Goal: Information Seeking & Learning: Learn about a topic

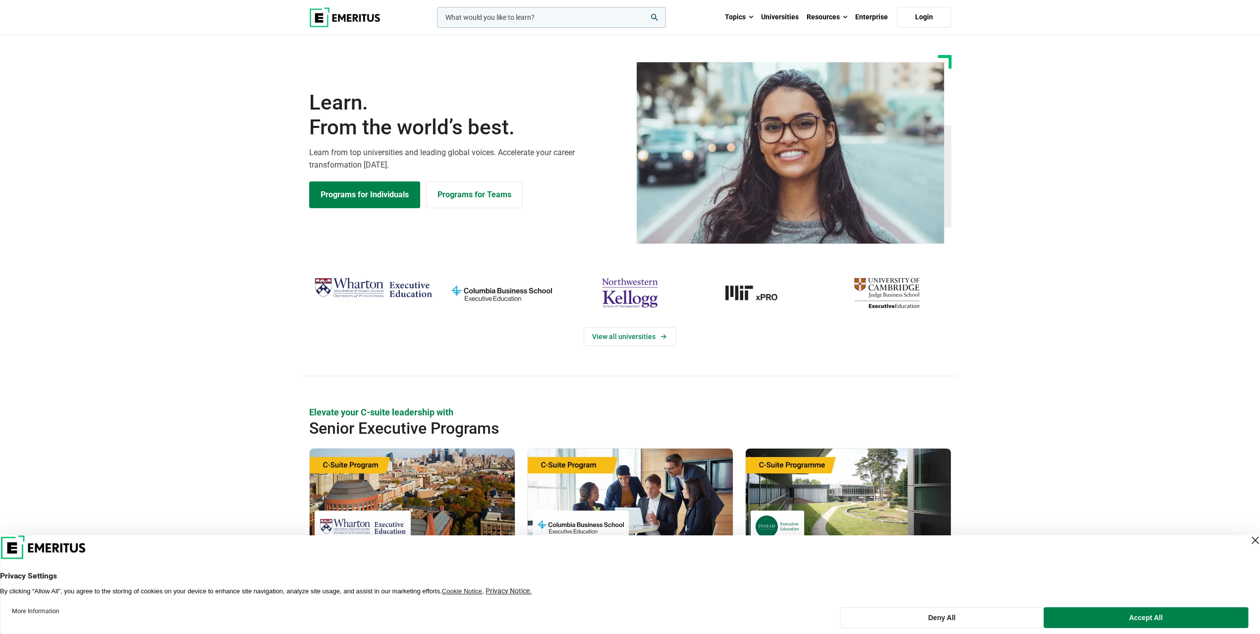
click at [375, 19] on img at bounding box center [344, 17] width 71 height 20
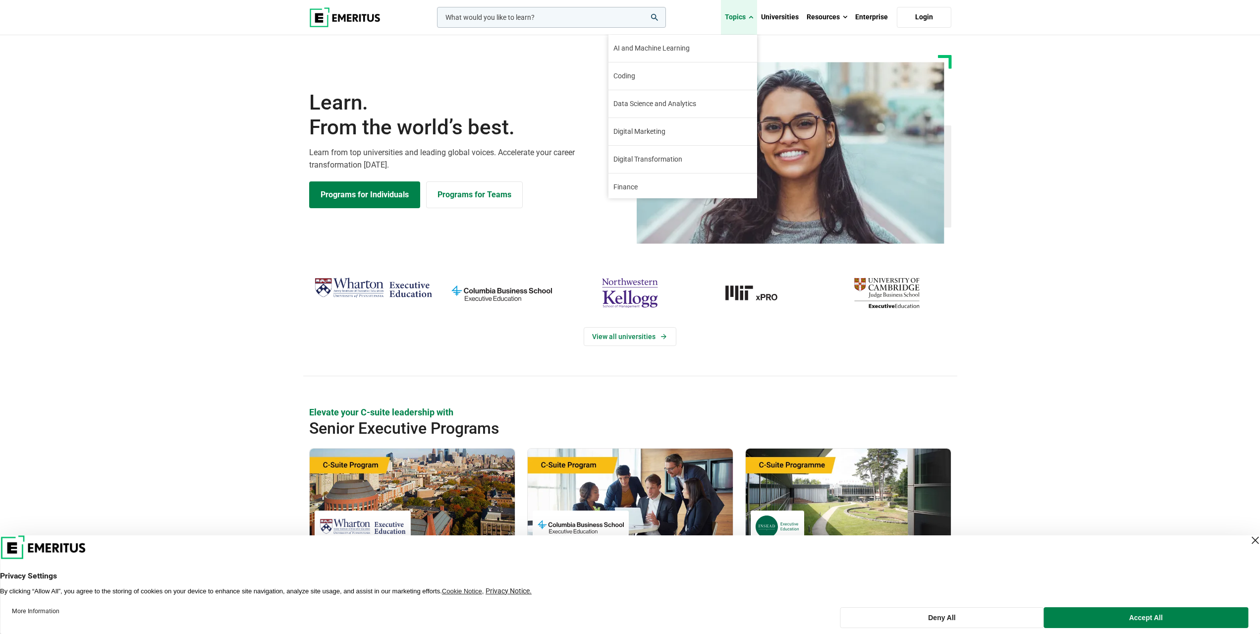
click at [756, 19] on link "Topics" at bounding box center [739, 17] width 36 height 35
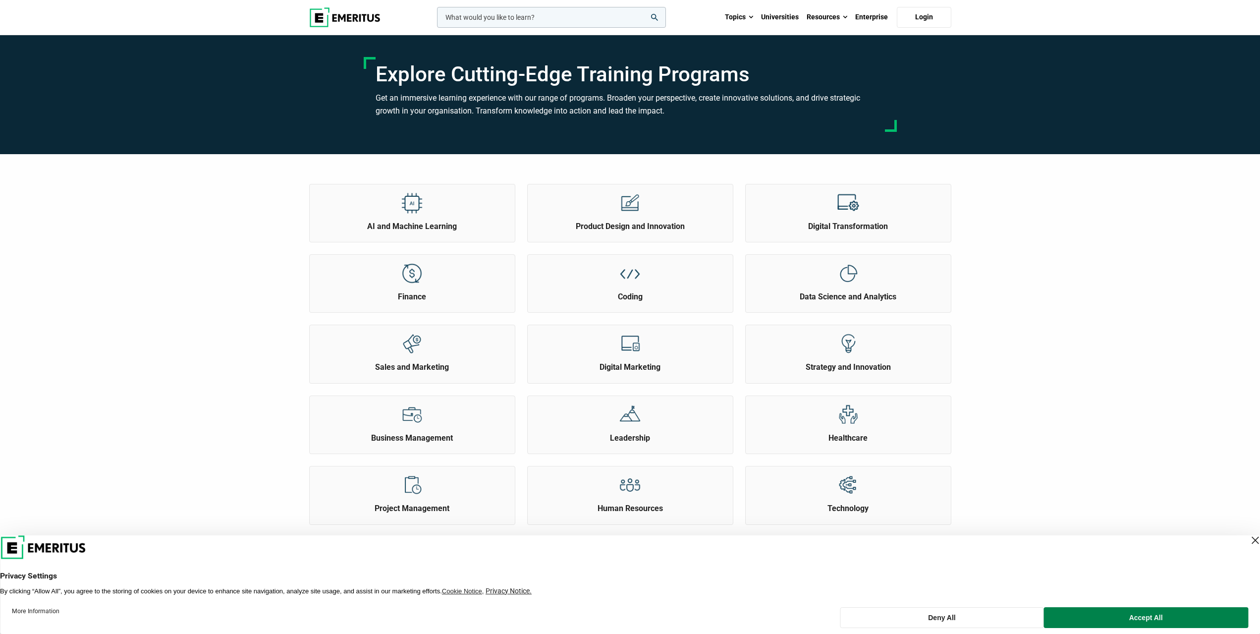
click at [1039, 222] on div "AI and Machine Learning Product Design and Innovation Finance" at bounding box center [630, 416] width 1260 height 524
click at [862, 17] on link "Enterprise" at bounding box center [871, 17] width 41 height 35
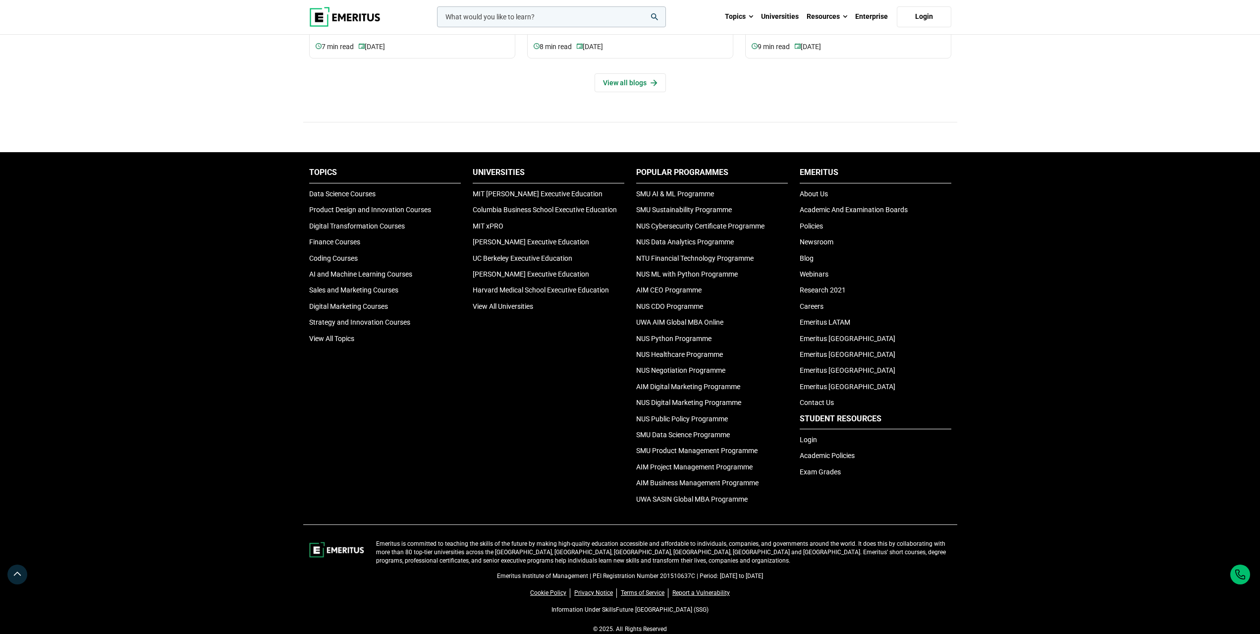
scroll to position [3258, 0]
